Goal: Information Seeking & Learning: Learn about a topic

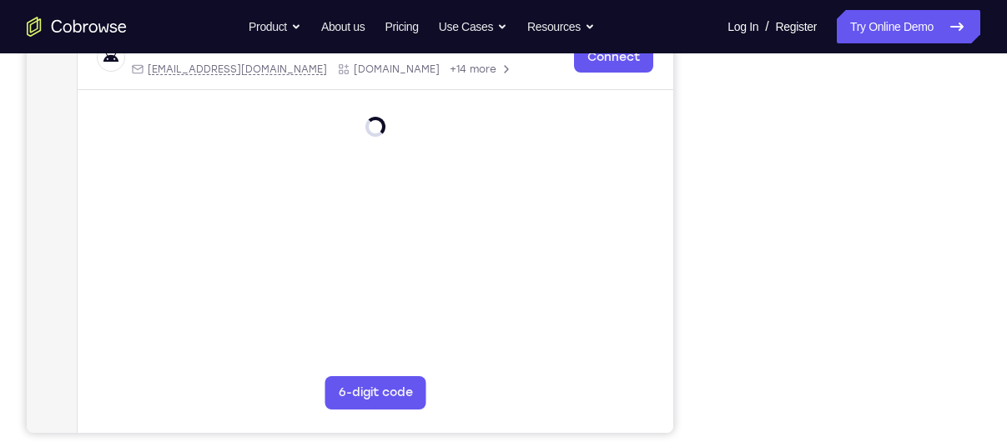
scroll to position [325, 0]
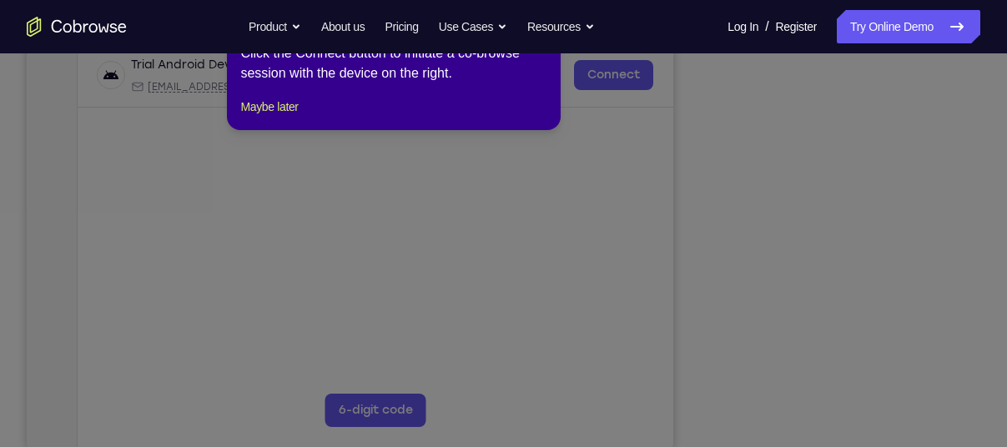
click at [264, 130] on div "1 of 8 × Click the Connect button to initiate a co-browse session with the devi…" at bounding box center [394, 65] width 334 height 130
click at [295, 117] on button "Maybe later" at bounding box center [269, 107] width 58 height 20
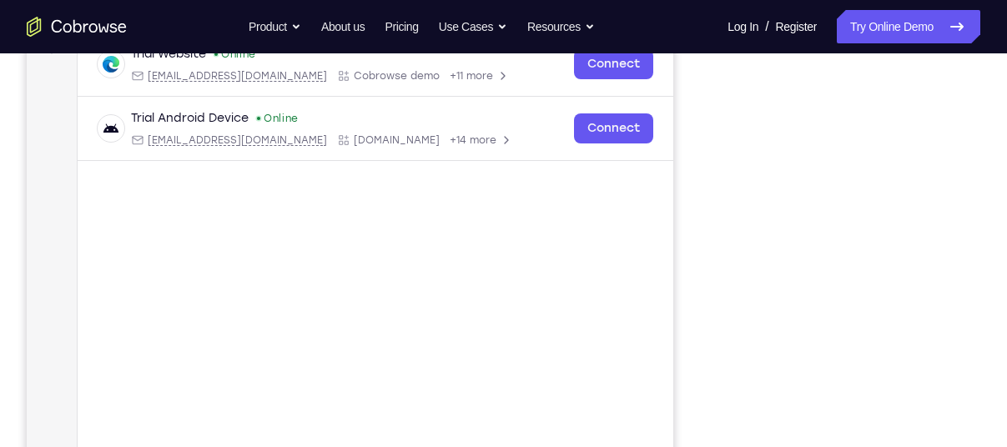
scroll to position [273, 0]
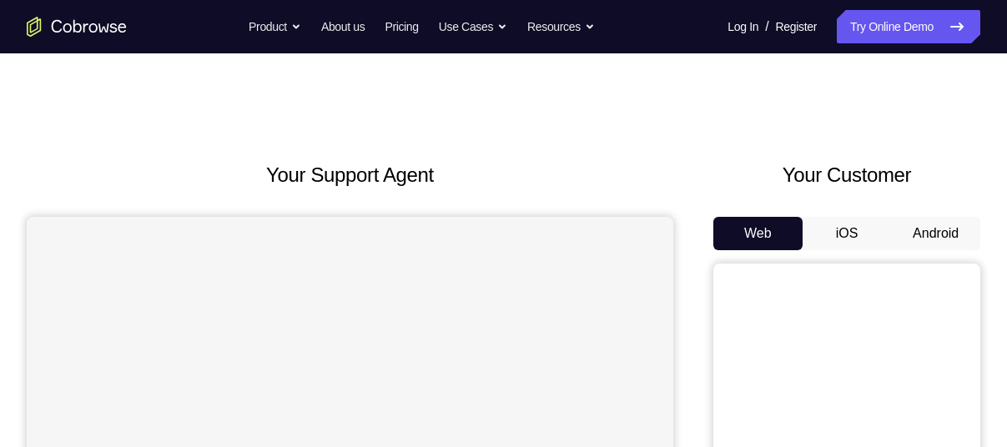
scroll to position [75, 0]
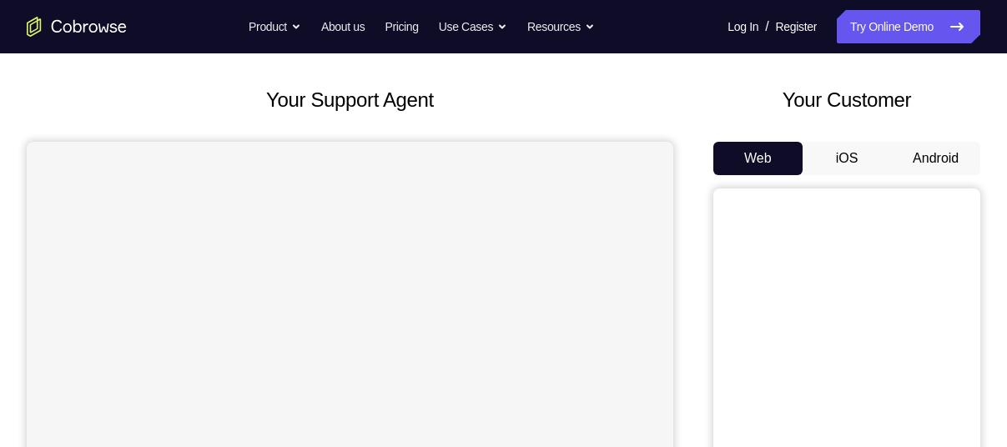
click at [930, 164] on button "Android" at bounding box center [935, 158] width 89 height 33
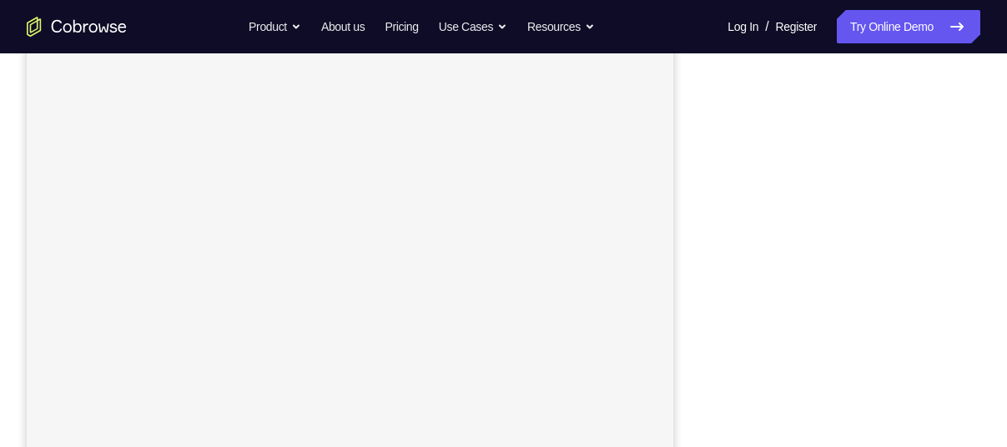
scroll to position [315, 0]
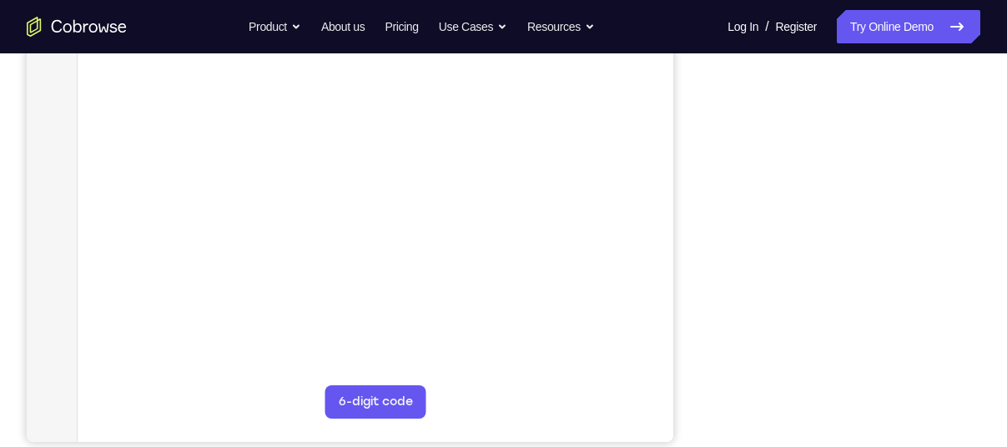
scroll to position [335, 0]
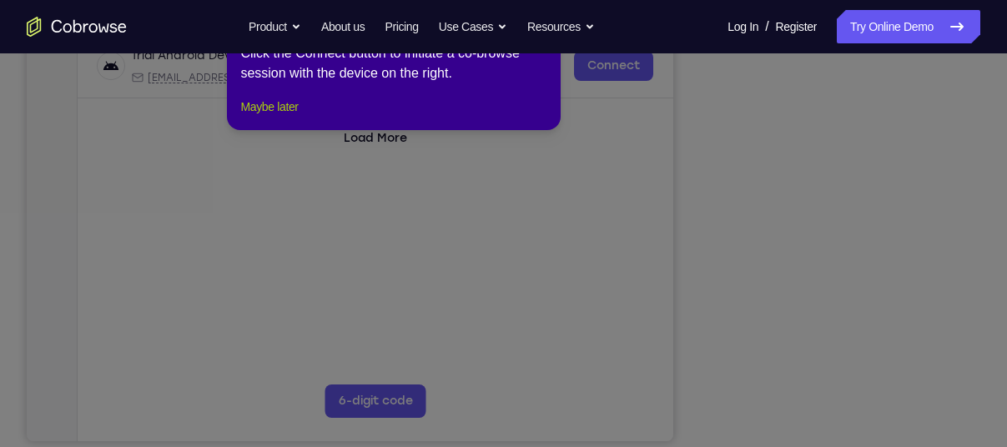
click at [275, 117] on button "Maybe later" at bounding box center [269, 107] width 58 height 20
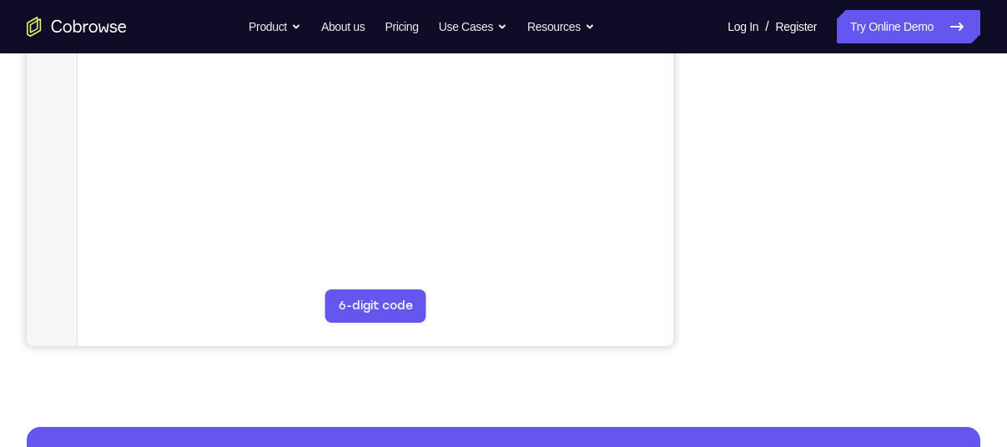
scroll to position [432, 0]
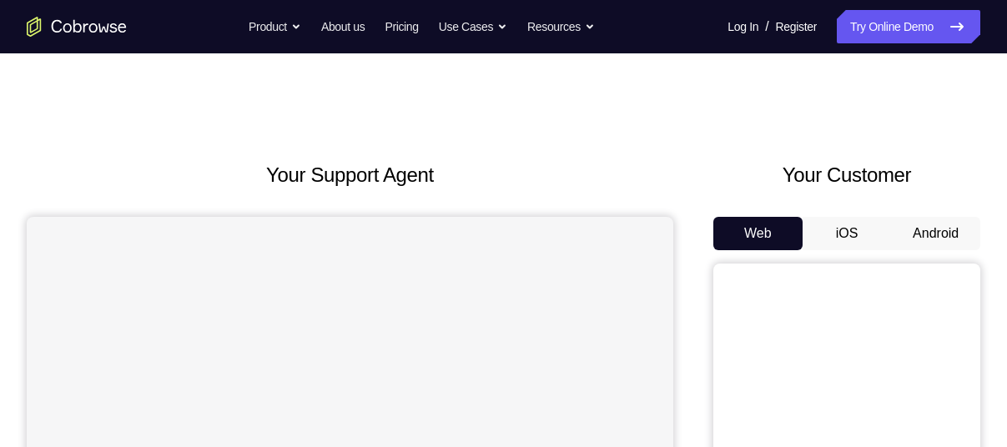
click at [931, 241] on button "Android" at bounding box center [935, 233] width 89 height 33
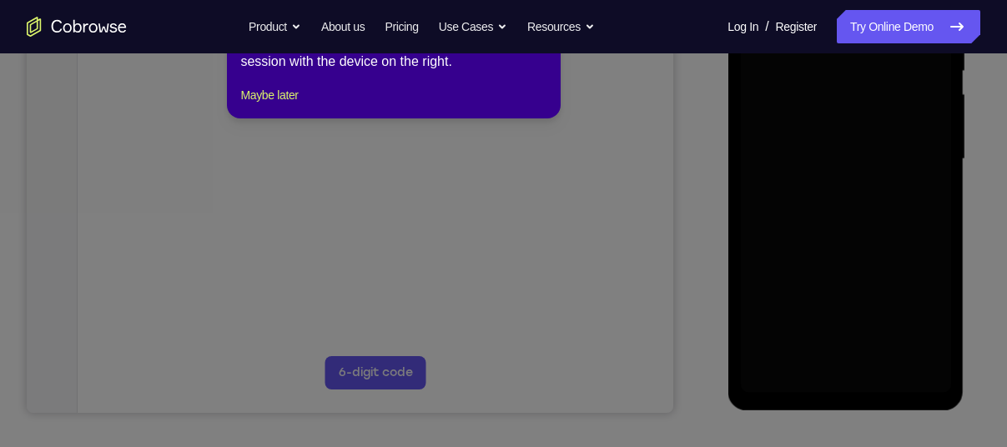
click at [563, 230] on icon at bounding box center [510, 202] width 1020 height 490
click at [274, 105] on button "Maybe later" at bounding box center [269, 95] width 58 height 20
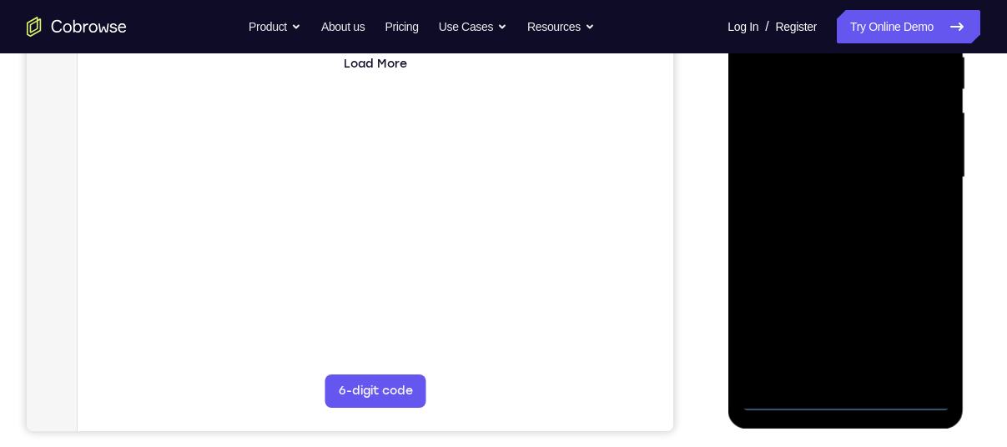
scroll to position [341, 0]
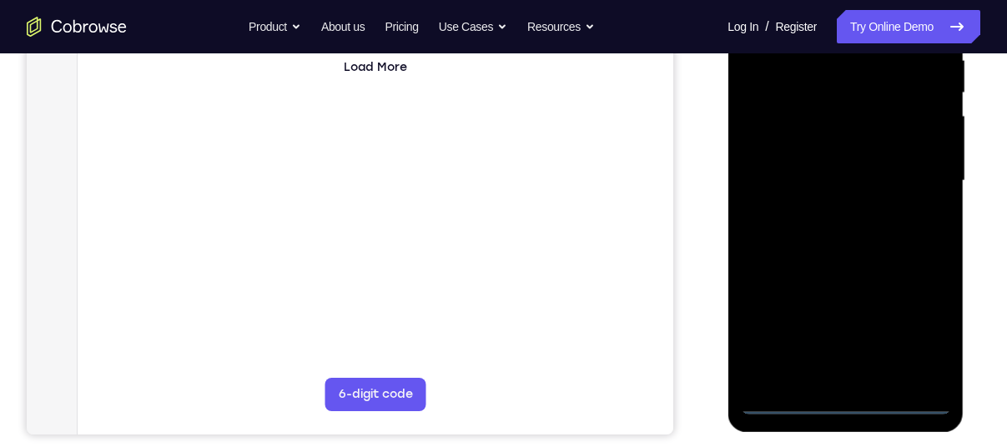
click at [853, 396] on div at bounding box center [845, 180] width 210 height 467
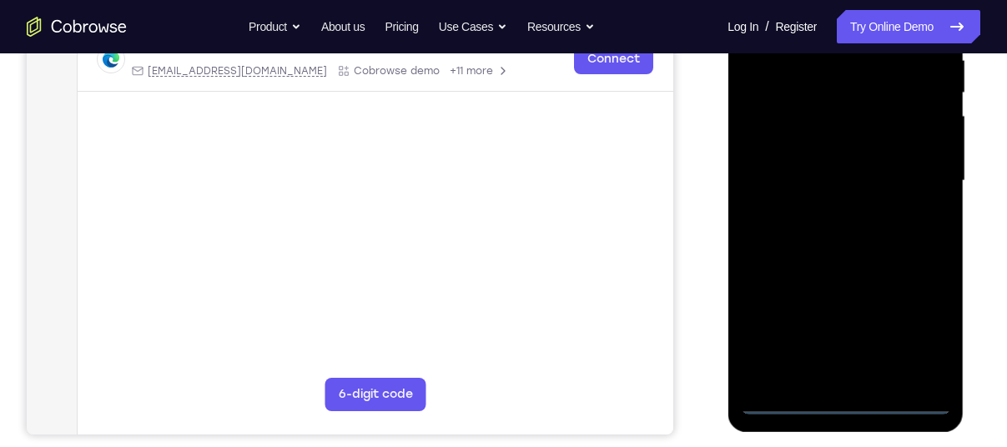
click at [848, 407] on div at bounding box center [845, 180] width 210 height 467
click at [925, 334] on div at bounding box center [845, 180] width 210 height 467
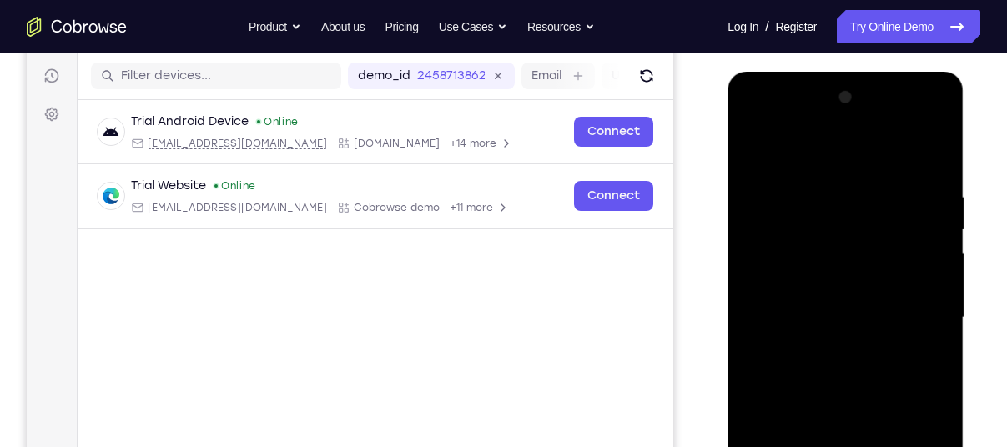
click at [805, 161] on div at bounding box center [845, 317] width 210 height 467
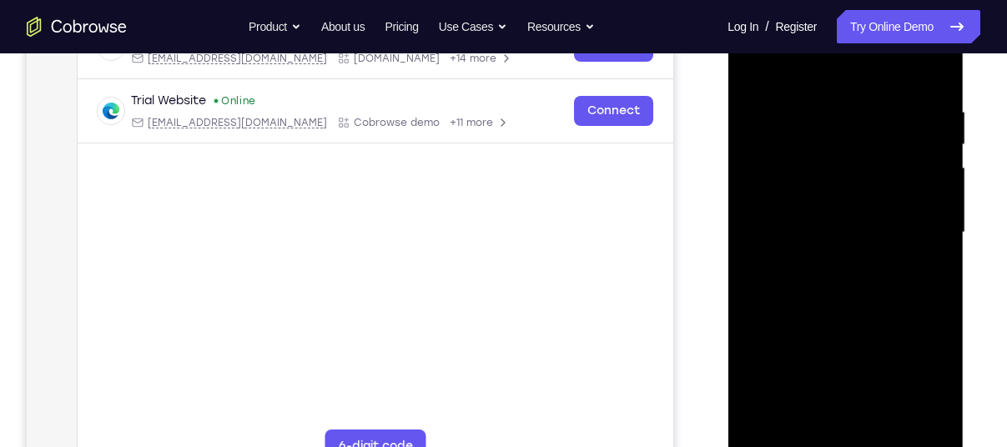
click at [912, 230] on div at bounding box center [845, 232] width 210 height 467
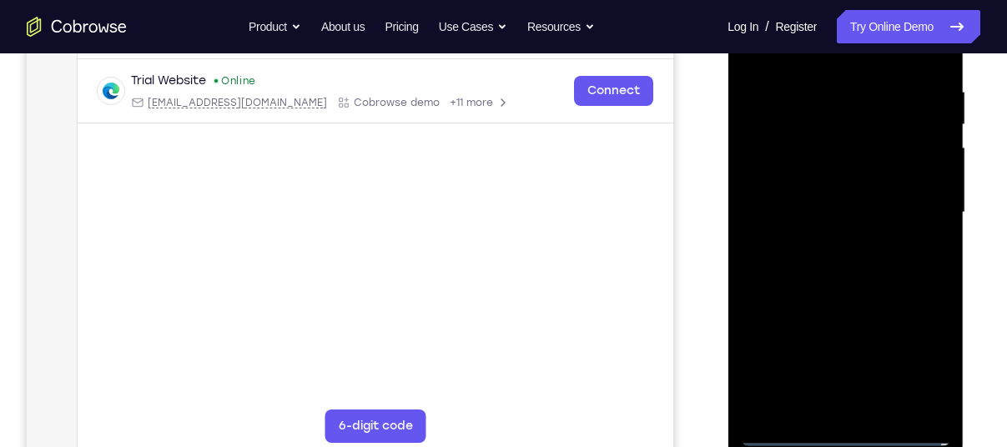
scroll to position [310, 0]
click at [825, 239] on div at bounding box center [845, 211] width 210 height 467
click at [793, 197] on div at bounding box center [845, 211] width 210 height 467
click at [763, 174] on div at bounding box center [845, 211] width 210 height 467
click at [775, 204] on div at bounding box center [845, 211] width 210 height 467
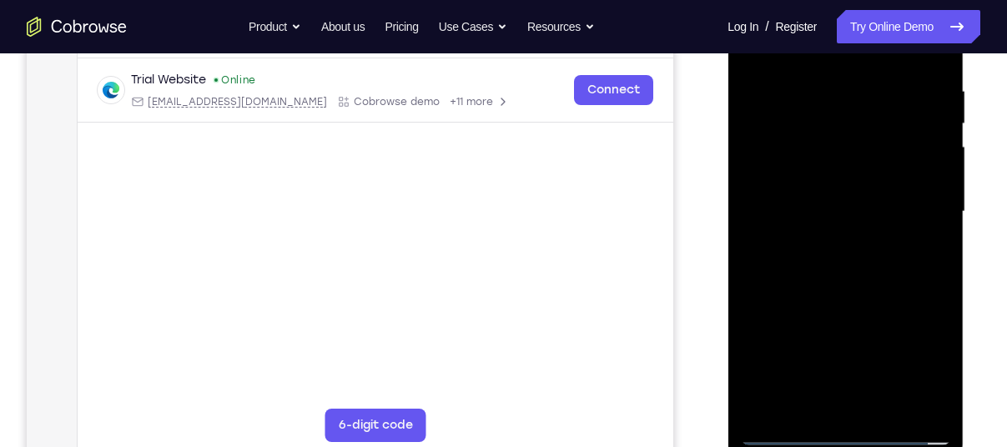
click at [778, 259] on div at bounding box center [845, 211] width 210 height 467
click at [841, 286] on div at bounding box center [845, 211] width 210 height 467
click at [809, 90] on div at bounding box center [845, 211] width 210 height 467
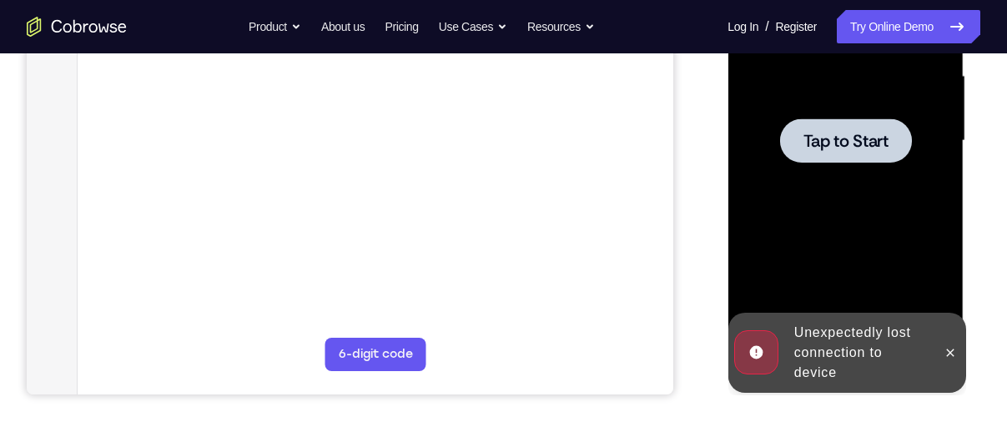
scroll to position [385, 0]
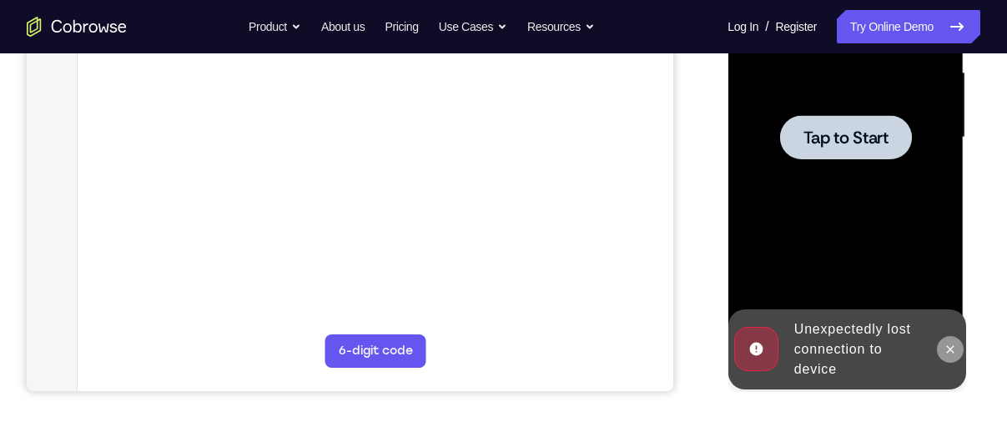
click at [949, 354] on icon at bounding box center [949, 349] width 13 height 13
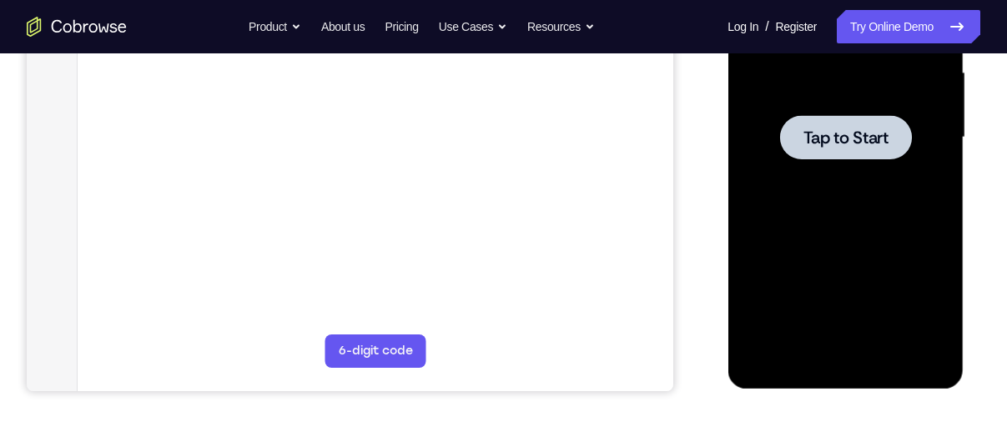
click at [798, 157] on div at bounding box center [845, 137] width 132 height 44
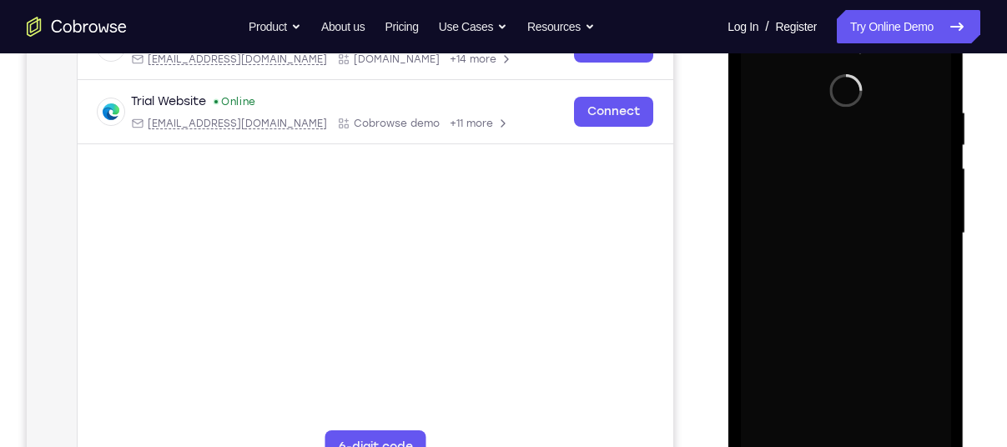
scroll to position [332, 0]
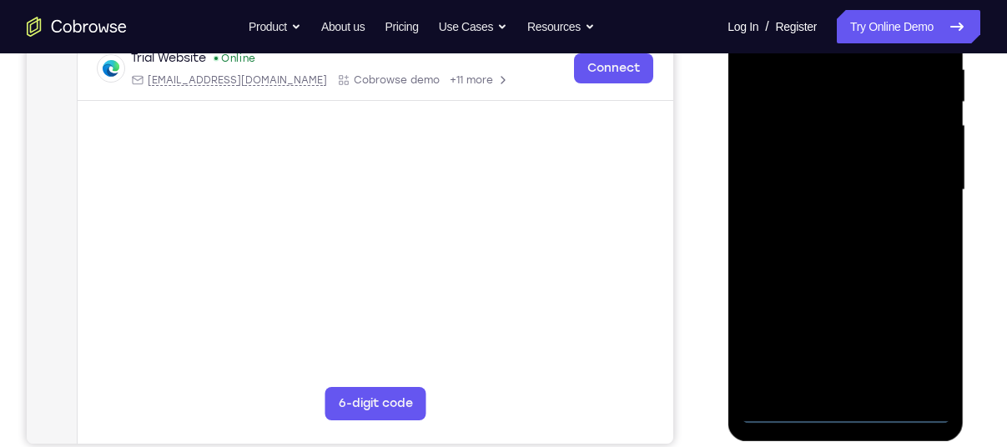
click at [838, 404] on div at bounding box center [845, 190] width 210 height 467
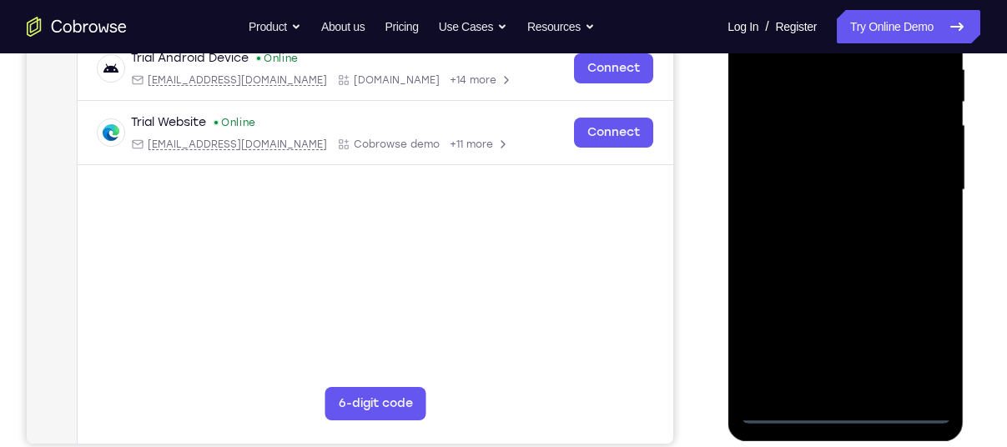
click at [843, 411] on div at bounding box center [845, 190] width 210 height 467
click at [905, 335] on div at bounding box center [845, 190] width 210 height 467
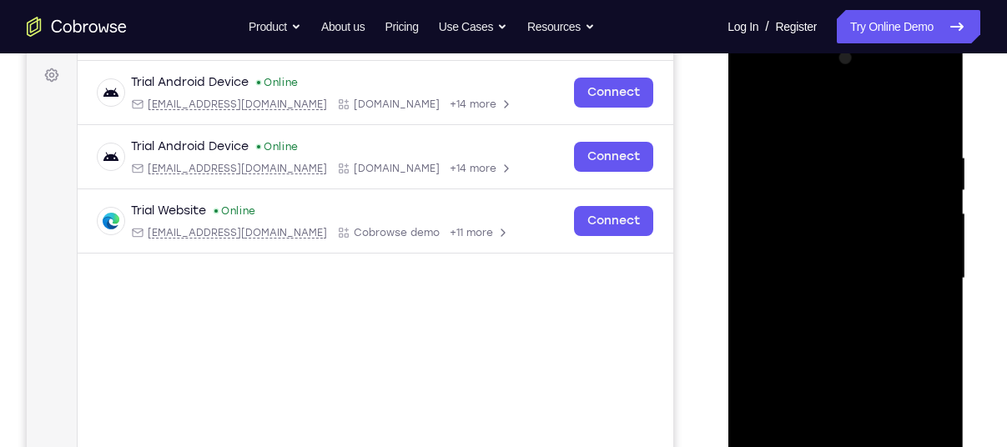
scroll to position [241, 0]
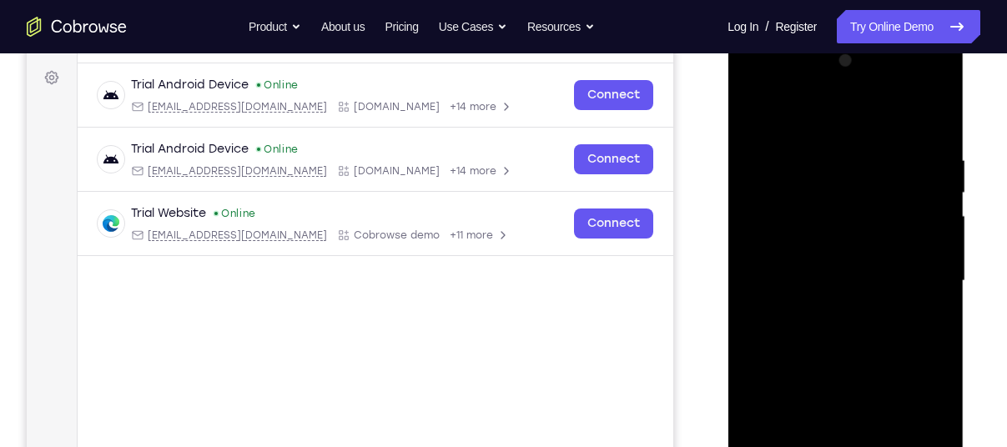
click at [785, 128] on div at bounding box center [845, 281] width 210 height 467
click at [910, 269] on div at bounding box center [845, 281] width 210 height 467
click at [791, 184] on div at bounding box center [845, 281] width 210 height 467
click at [827, 309] on div at bounding box center [845, 281] width 210 height 467
click at [779, 261] on div at bounding box center [845, 281] width 210 height 467
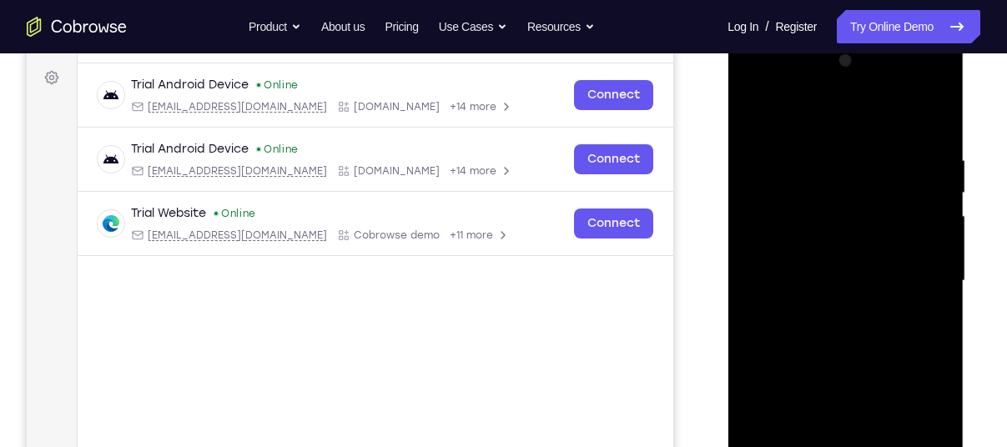
click at [765, 237] on div at bounding box center [845, 281] width 210 height 467
click at [769, 267] on div at bounding box center [845, 281] width 210 height 467
click at [770, 281] on div at bounding box center [845, 281] width 210 height 467
click at [776, 343] on div at bounding box center [845, 281] width 210 height 467
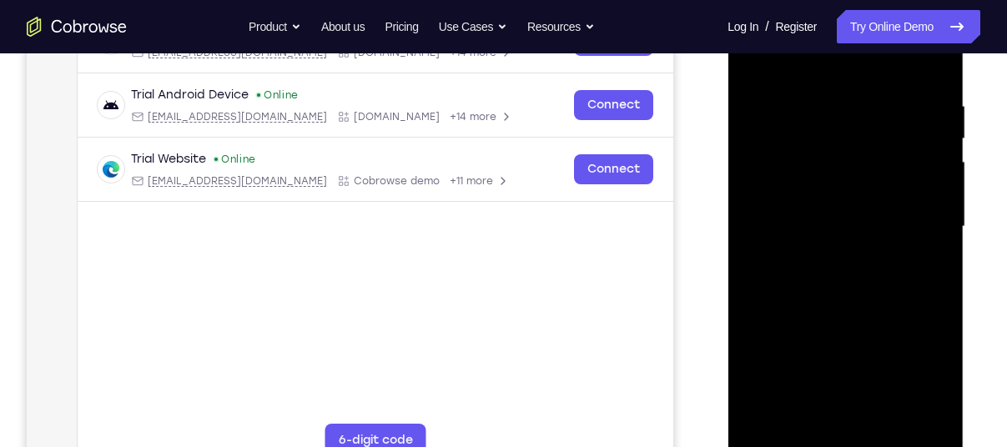
scroll to position [298, 0]
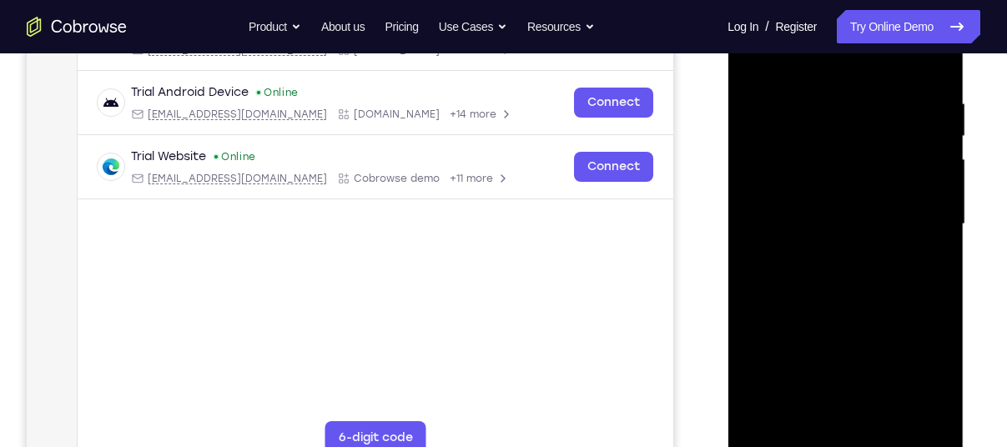
drag, startPoint x: 847, startPoint y: 290, endPoint x: 881, endPoint y: 129, distance: 164.6
click at [881, 129] on div at bounding box center [845, 224] width 210 height 467
click at [803, 84] on div at bounding box center [845, 224] width 210 height 467
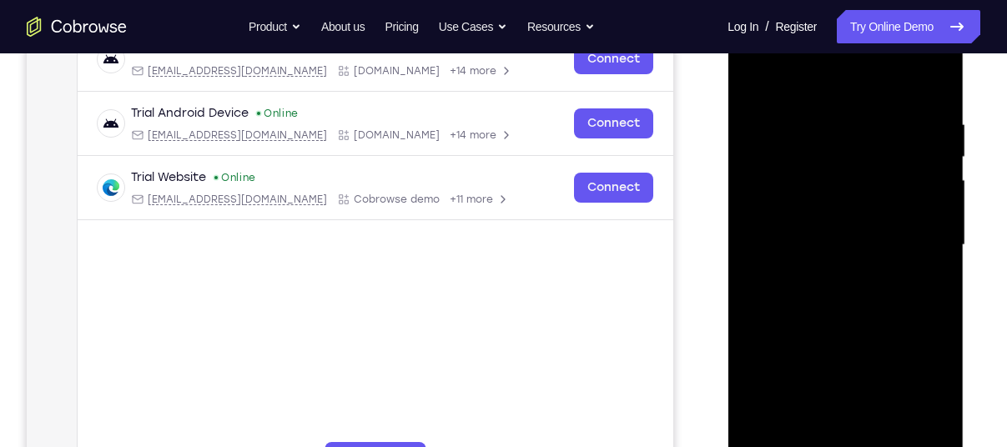
scroll to position [275, 0]
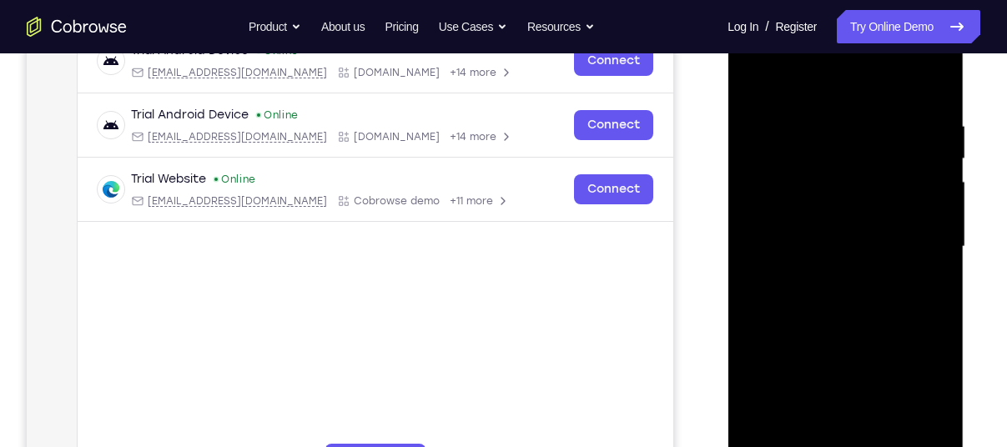
click at [929, 153] on div at bounding box center [845, 246] width 210 height 467
click at [927, 148] on div at bounding box center [845, 246] width 210 height 467
click at [932, 86] on div at bounding box center [845, 246] width 210 height 467
click at [894, 113] on div at bounding box center [845, 246] width 210 height 467
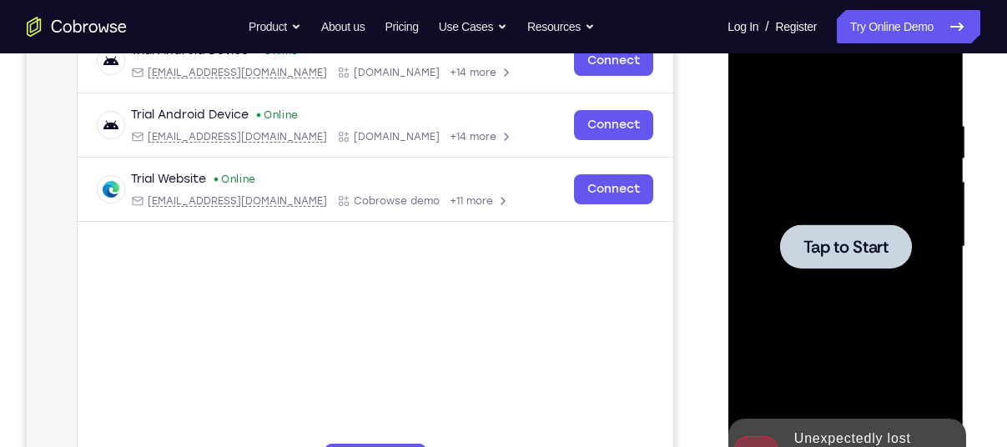
click at [858, 213] on div at bounding box center [845, 246] width 210 height 467
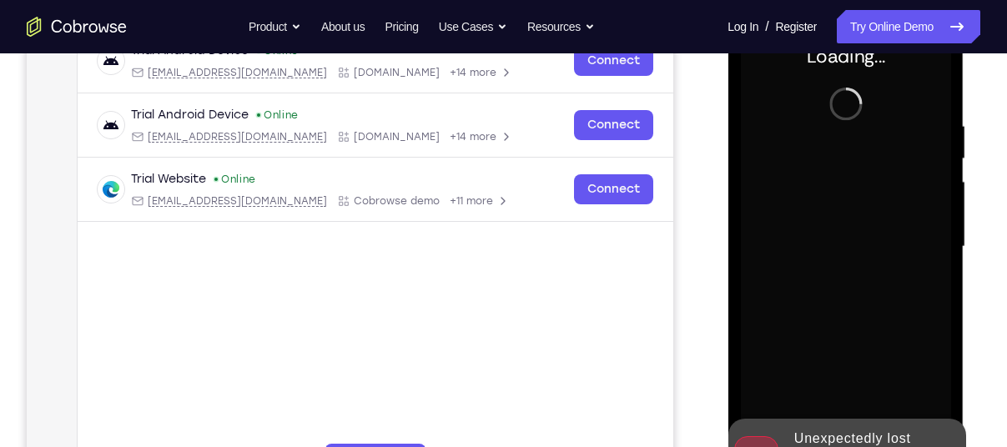
scroll to position [341, 0]
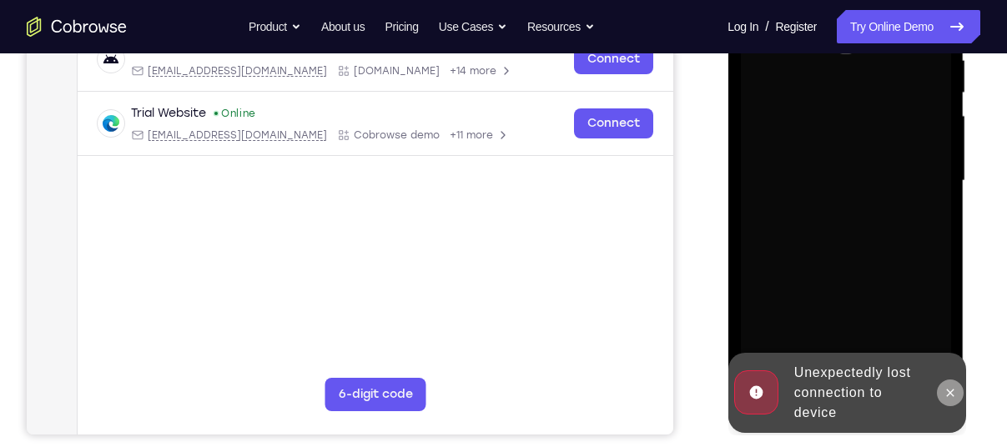
click at [954, 389] on icon at bounding box center [949, 392] width 13 height 13
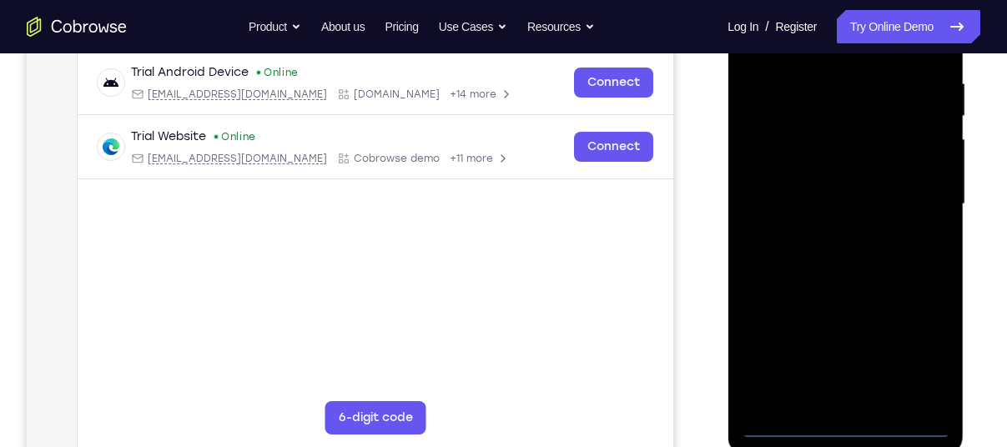
scroll to position [320, 0]
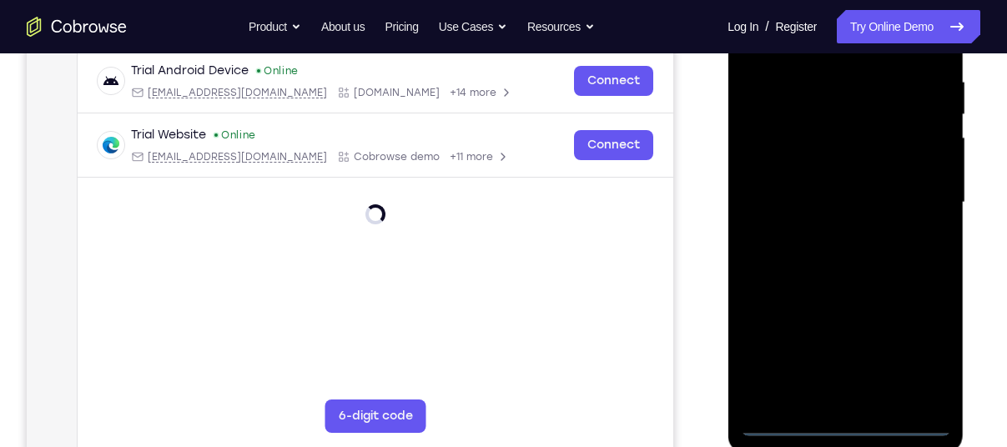
click at [855, 420] on div at bounding box center [845, 202] width 210 height 467
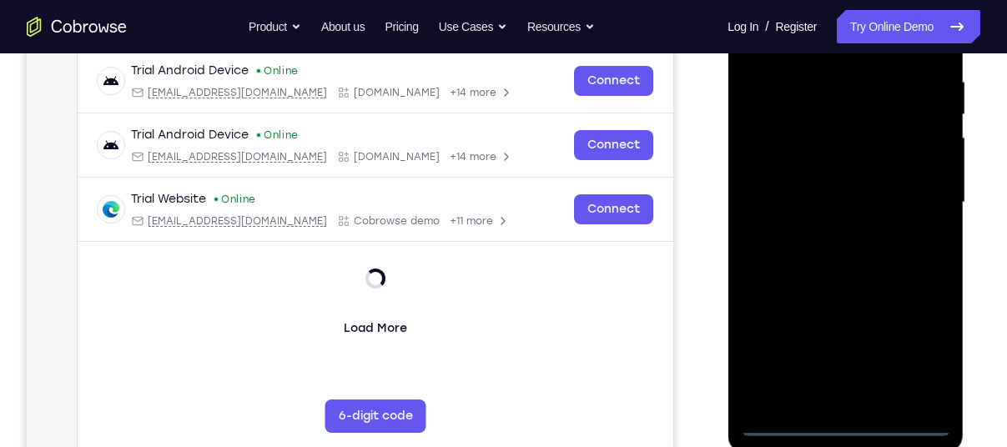
click at [914, 347] on div at bounding box center [845, 202] width 210 height 467
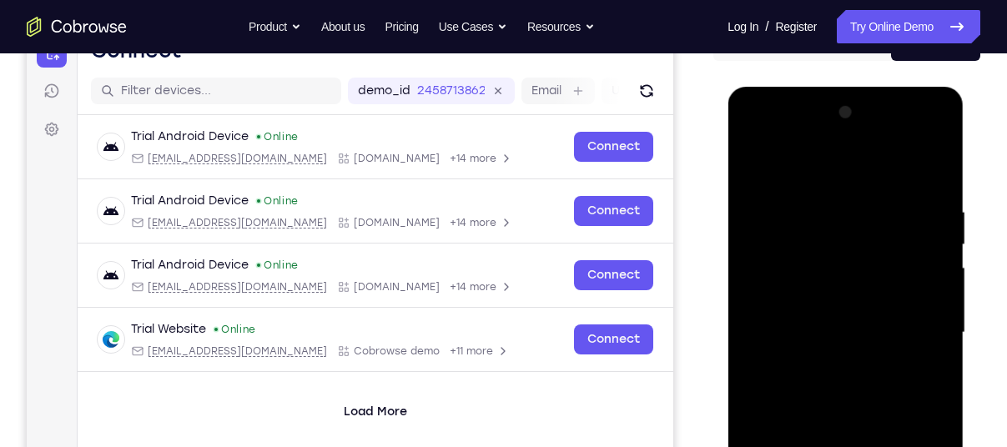
scroll to position [184, 0]
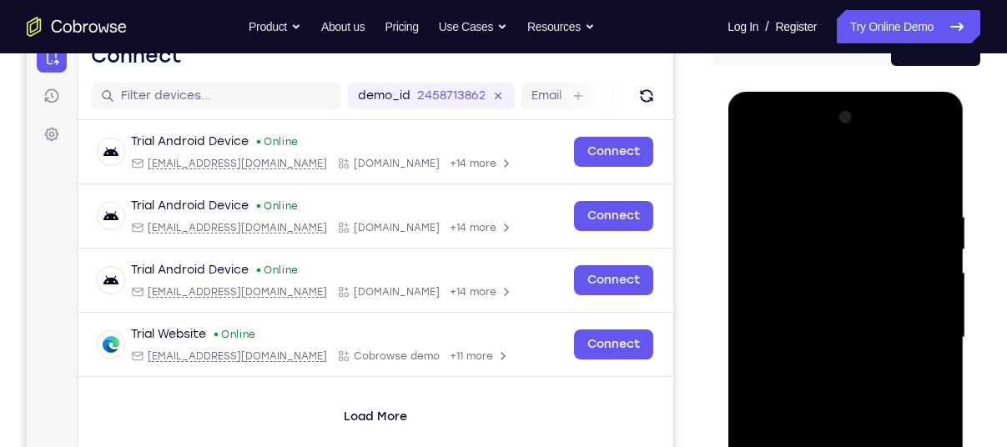
click at [780, 166] on div at bounding box center [845, 337] width 210 height 467
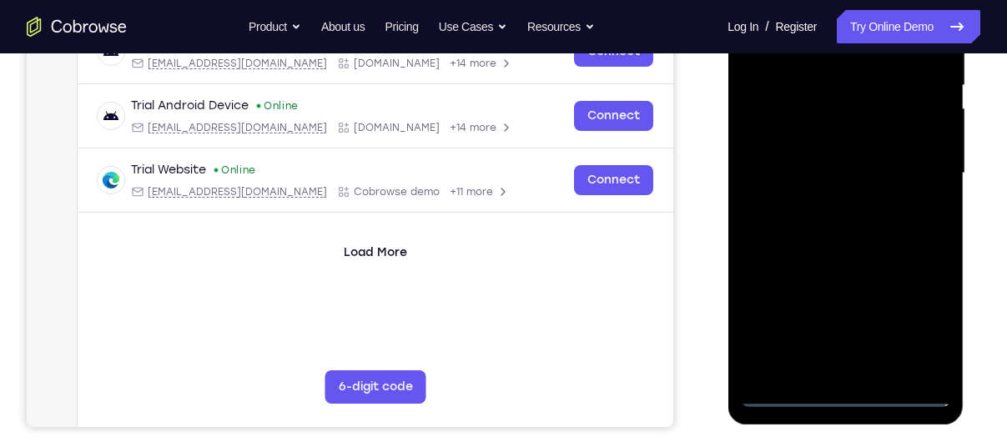
scroll to position [368, 0]
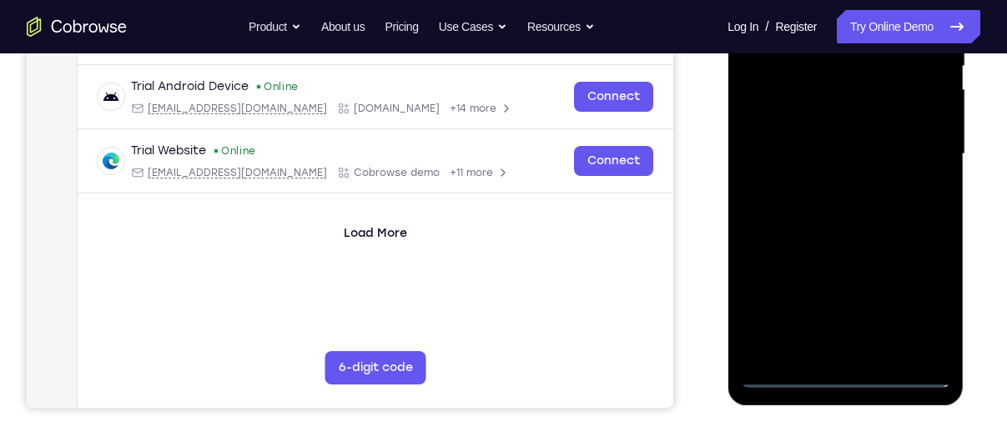
click at [911, 134] on div at bounding box center [845, 154] width 210 height 467
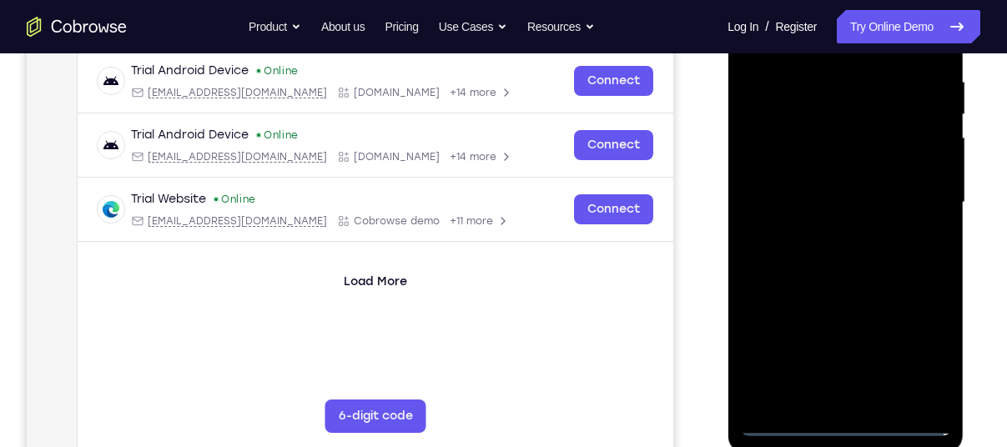
scroll to position [318, 0]
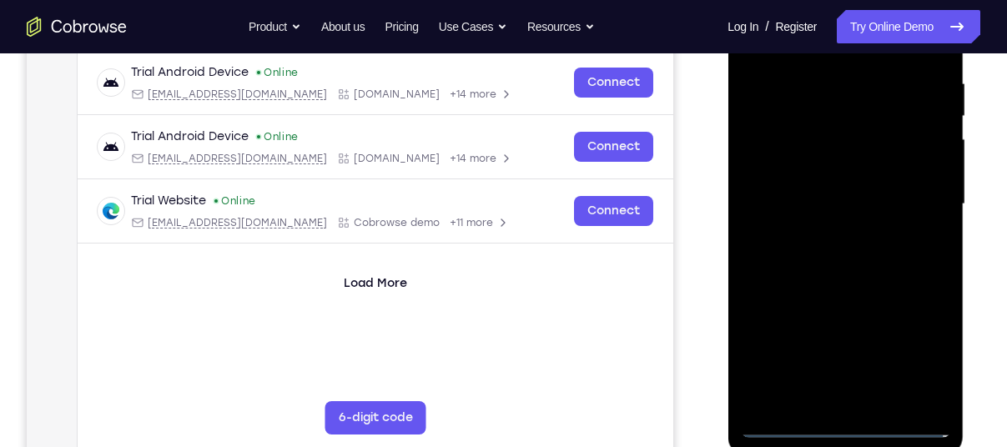
click at [824, 395] on div at bounding box center [845, 204] width 210 height 467
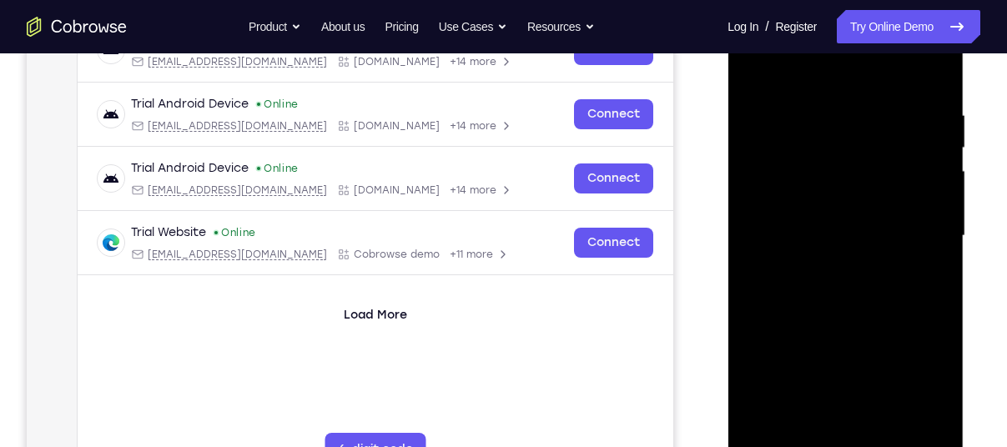
scroll to position [281, 0]
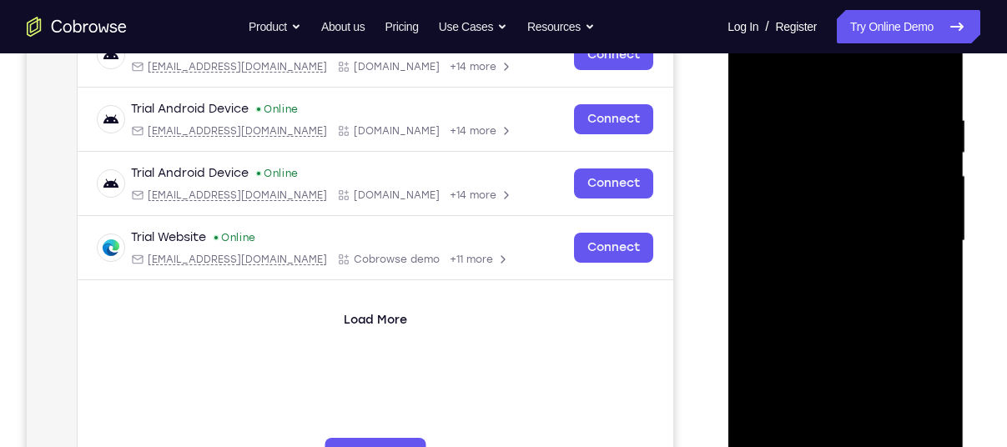
click at [808, 232] on div at bounding box center [845, 241] width 210 height 467
click at [779, 208] on div at bounding box center [845, 241] width 210 height 467
click at [778, 245] on div at bounding box center [845, 241] width 210 height 467
click at [777, 299] on div at bounding box center [845, 241] width 210 height 467
click at [830, 295] on div at bounding box center [845, 241] width 210 height 467
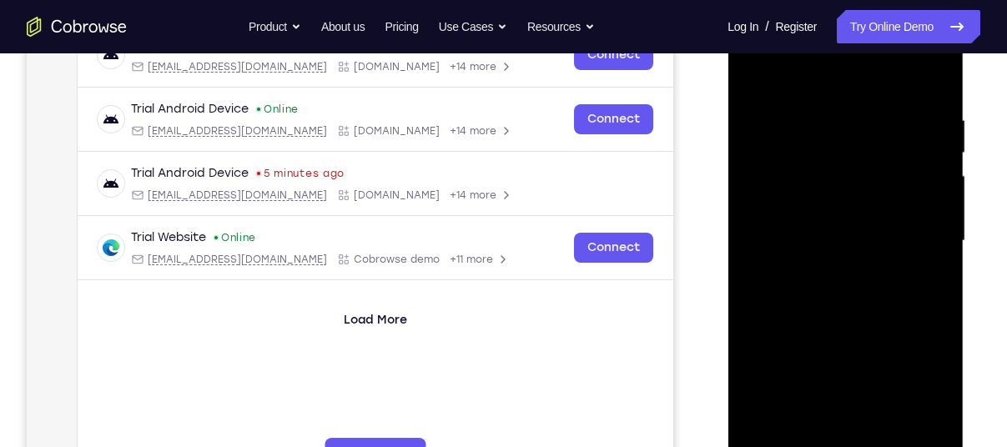
click at [810, 314] on div at bounding box center [845, 241] width 210 height 467
drag, startPoint x: 874, startPoint y: 116, endPoint x: 556, endPoint y: 147, distance: 318.5
click at [728, 147] on html "Online web based iOS Simulators and Android Emulators. Run iPhone, iPad, Mobile…" at bounding box center [847, 245] width 238 height 501
drag, startPoint x: 914, startPoint y: 100, endPoint x: 618, endPoint y: 127, distance: 296.5
click at [728, 127] on html "Online web based iOS Simulators and Android Emulators. Run iPhone, iPad, Mobile…" at bounding box center [847, 245] width 238 height 501
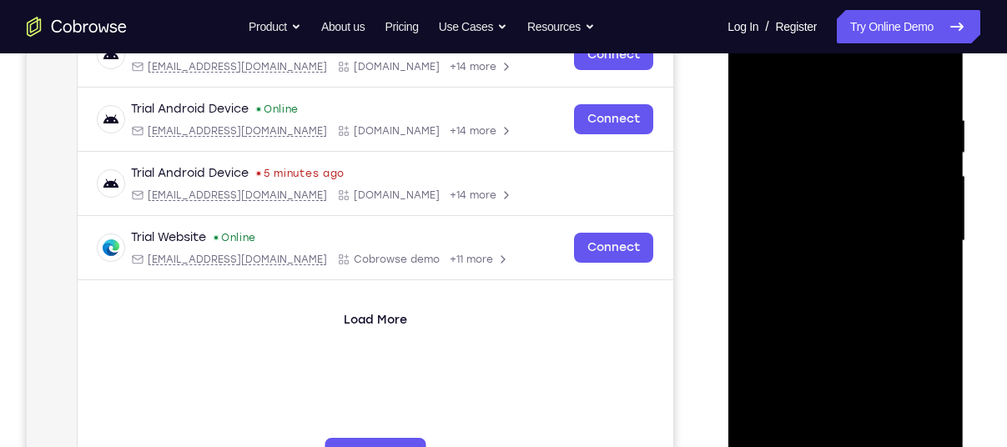
drag, startPoint x: 919, startPoint y: 113, endPoint x: 704, endPoint y: 173, distance: 222.7
click at [728, 173] on html "Online web based iOS Simulators and Android Emulators. Run iPhone, iPad, Mobile…" at bounding box center [847, 245] width 238 height 501
drag, startPoint x: 879, startPoint y: 110, endPoint x: 612, endPoint y: 111, distance: 267.0
click at [728, 111] on html "Online web based iOS Simulators and Android Emulators. Run iPhone, iPad, Mobile…" at bounding box center [847, 245] width 238 height 501
drag, startPoint x: 825, startPoint y: 107, endPoint x: 890, endPoint y: 108, distance: 65.1
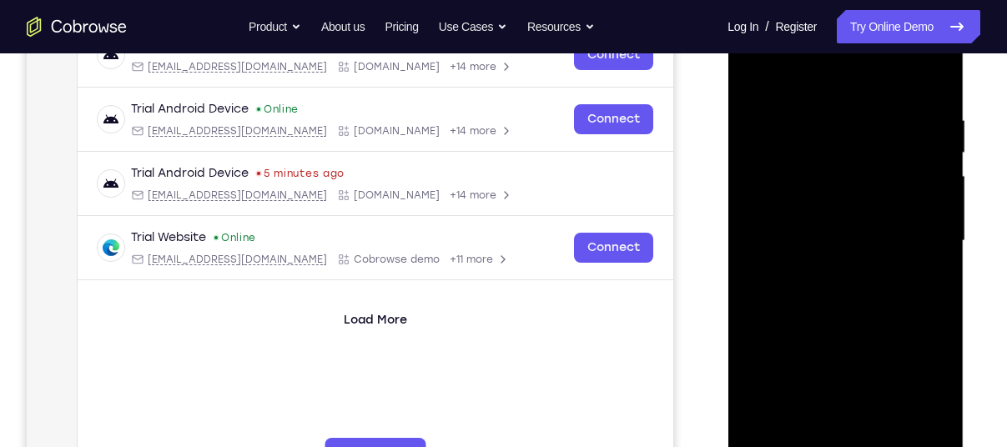
click at [890, 108] on div at bounding box center [845, 241] width 210 height 467
drag, startPoint x: 833, startPoint y: 113, endPoint x: 892, endPoint y: 111, distance: 58.4
click at [892, 111] on div at bounding box center [845, 241] width 210 height 467
drag, startPoint x: 812, startPoint y: 108, endPoint x: 880, endPoint y: 108, distance: 68.4
click at [880, 108] on div at bounding box center [845, 241] width 210 height 467
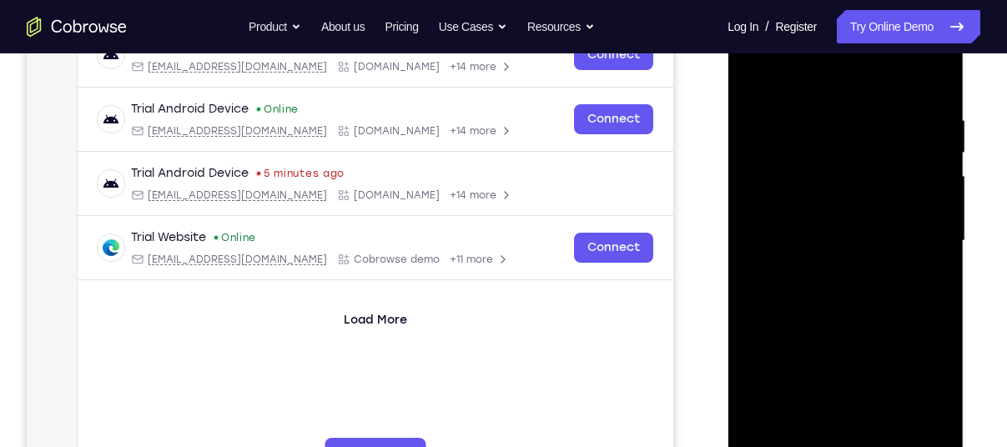
drag, startPoint x: 803, startPoint y: 115, endPoint x: 921, endPoint y: 117, distance: 117.6
click at [921, 117] on div at bounding box center [845, 241] width 210 height 467
drag, startPoint x: 847, startPoint y: 103, endPoint x: 902, endPoint y: 105, distance: 55.1
click at [902, 105] on div at bounding box center [845, 241] width 210 height 467
drag, startPoint x: 828, startPoint y: 105, endPoint x: 891, endPoint y: 108, distance: 62.7
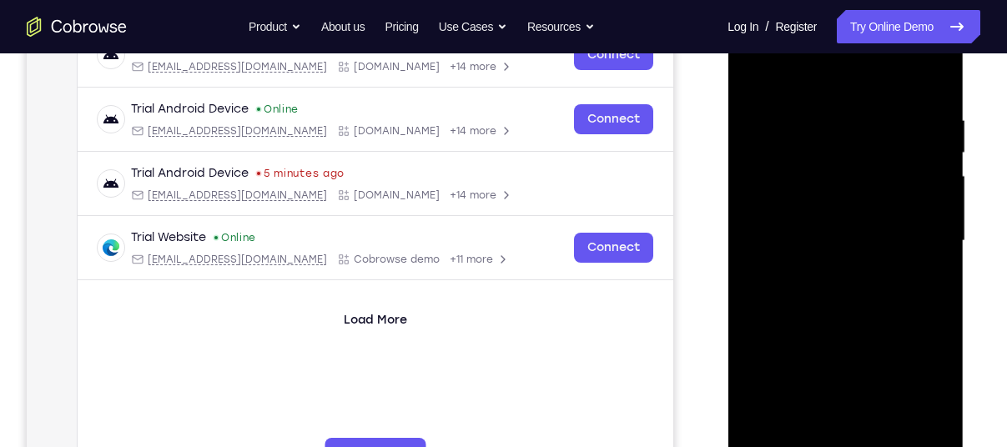
click at [891, 108] on div at bounding box center [845, 241] width 210 height 467
click at [781, 101] on div at bounding box center [845, 241] width 210 height 467
click at [928, 150] on div at bounding box center [845, 241] width 210 height 467
click at [932, 75] on div at bounding box center [845, 241] width 210 height 467
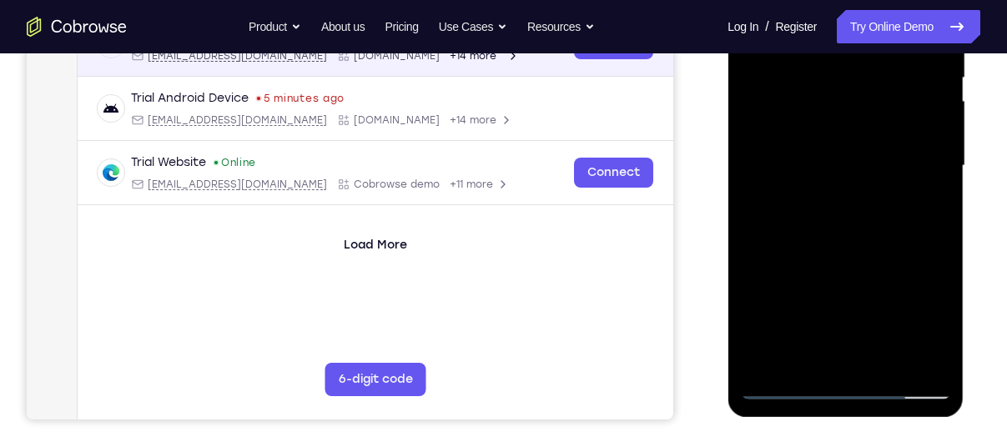
scroll to position [359, 0]
